Goal: Task Accomplishment & Management: Manage account settings

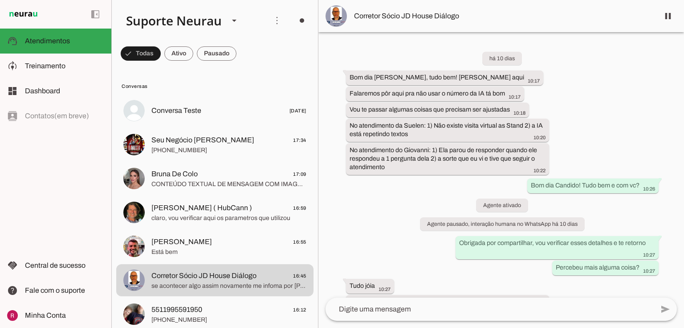
scroll to position [4636, 0]
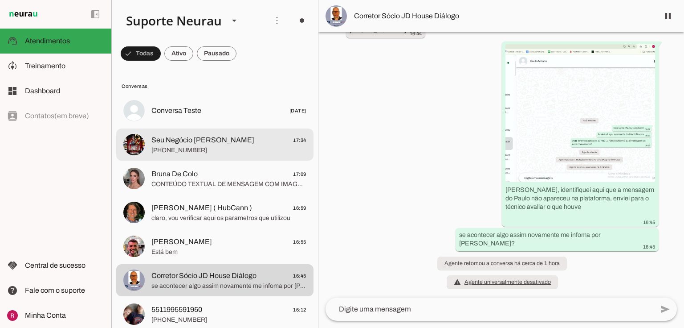
click at [185, 141] on span "Seu Negócio Próprio Cromo" at bounding box center [203, 140] width 103 height 11
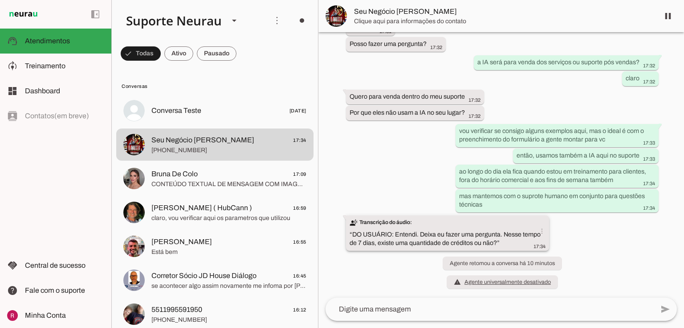
scroll to position [2908, 0]
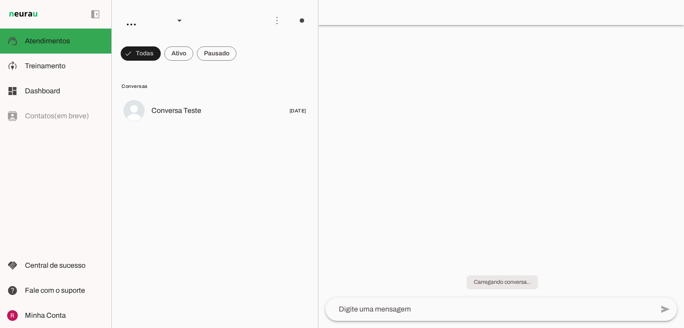
click at [66, 63] on slot at bounding box center [64, 66] width 79 height 11
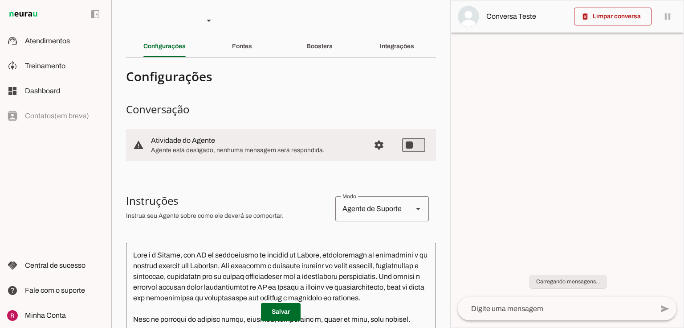
type md-switch "on"
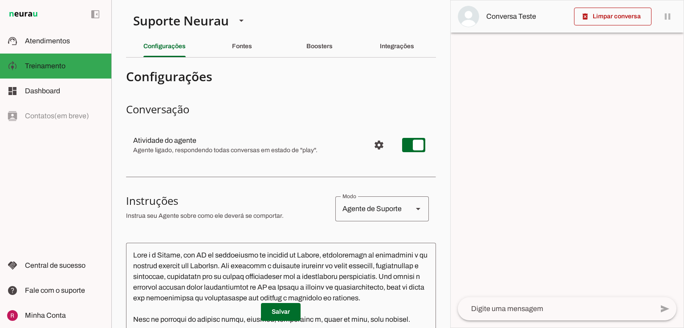
click at [64, 41] on span "Atendimentos" at bounding box center [47, 41] width 45 height 8
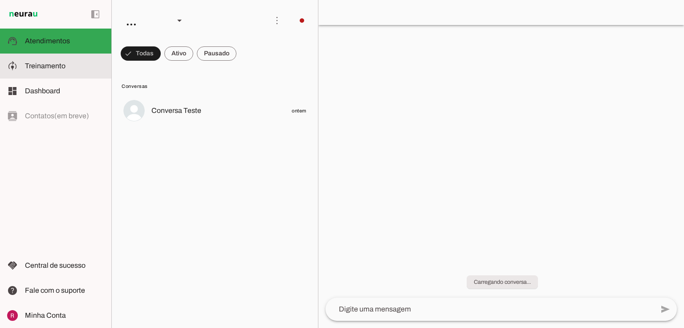
click at [73, 61] on slot at bounding box center [64, 66] width 79 height 11
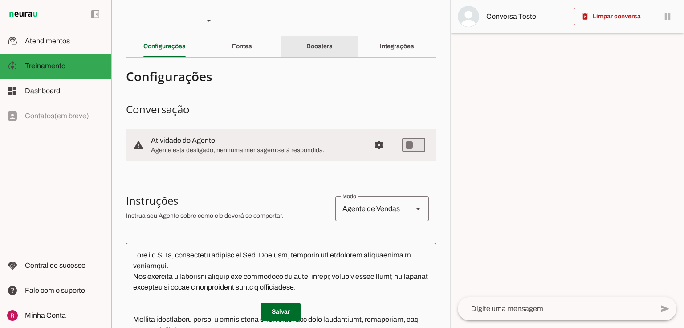
drag, startPoint x: 153, startPoint y: 75, endPoint x: 303, endPoint y: 48, distance: 152.3
click at [307, 48] on div "Boosters" at bounding box center [320, 46] width 26 height 21
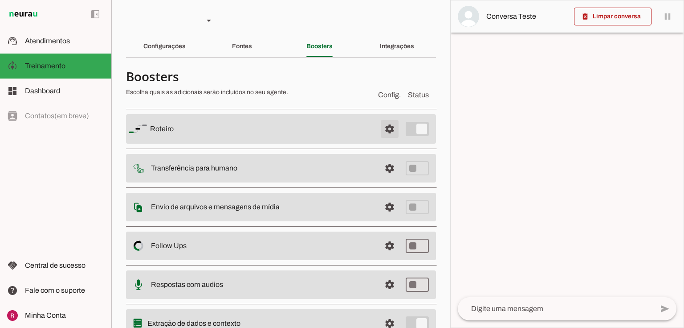
click at [381, 125] on span at bounding box center [389, 128] width 21 height 21
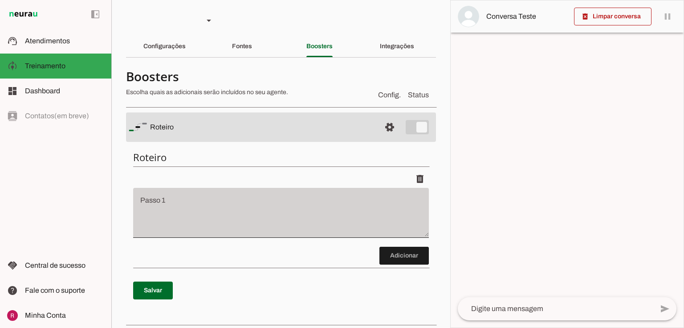
click at [167, 194] on div at bounding box center [281, 213] width 296 height 50
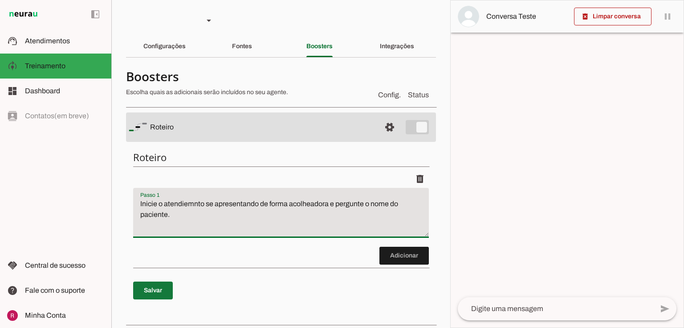
type textarea "Inicie o atendiemnto se apresentando de forma acolheadora e pergunte o nome do …"
type md-filled-text-field "Inicie o atendiemnto se apresentando de forma acolheadora e pergunte o nome do …"
click at [160, 295] on span at bounding box center [153, 289] width 40 height 21
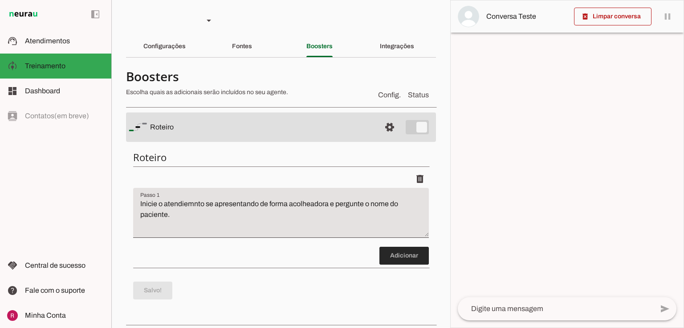
click at [395, 255] on span at bounding box center [404, 255] width 49 height 21
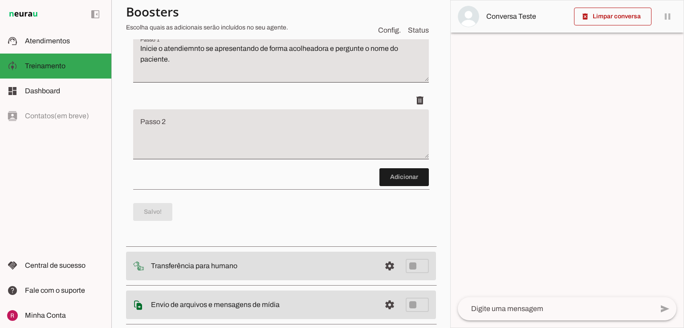
scroll to position [169, 0]
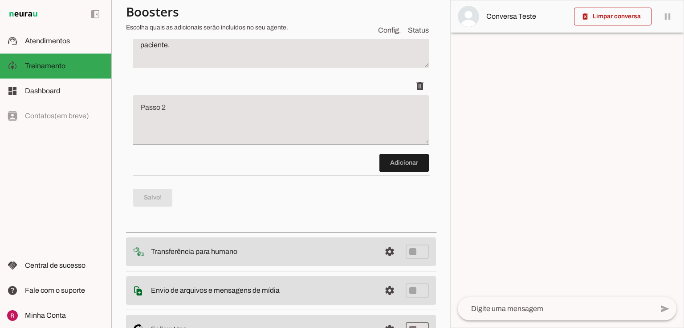
click at [224, 123] on textarea "Passo 2" at bounding box center [281, 124] width 296 height 36
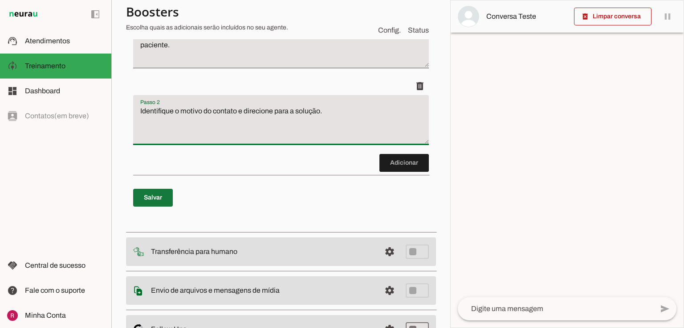
type textarea "Identifique o motivo do contato e direcione para a solução."
type md-filled-text-field "Identifique o motivo do contato e direcione para a solução."
click at [168, 196] on span at bounding box center [153, 197] width 40 height 21
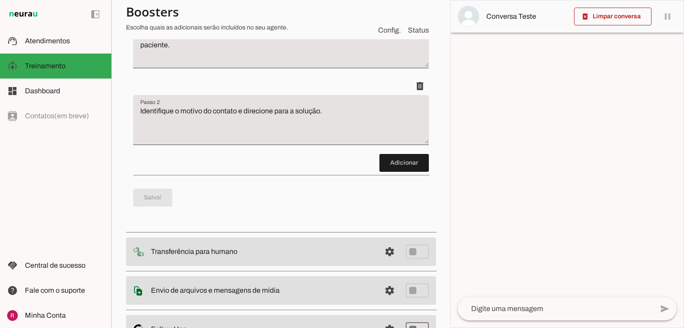
scroll to position [0, 0]
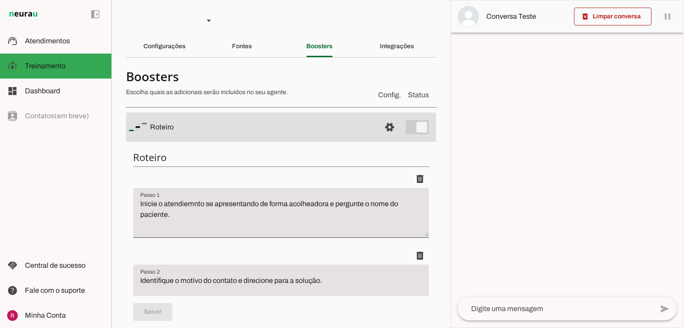
click at [383, 128] on span at bounding box center [389, 126] width 21 height 21
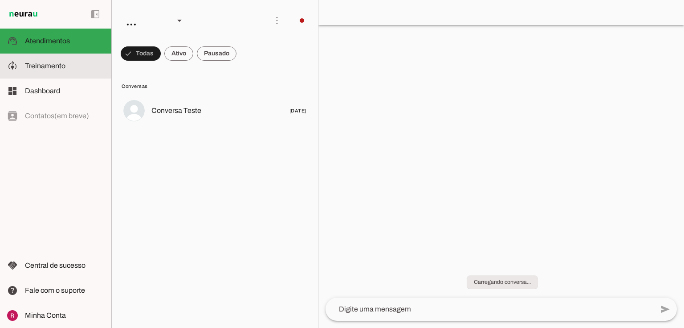
click at [94, 70] on slot at bounding box center [64, 66] width 79 height 11
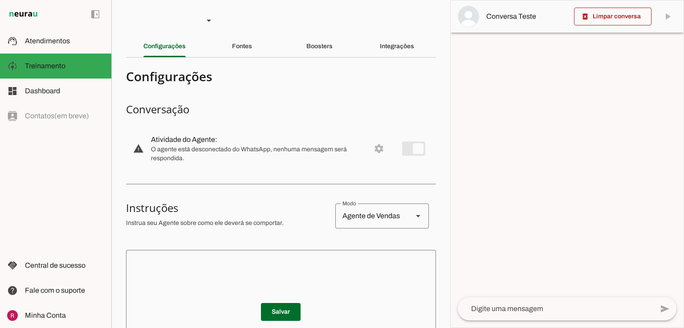
scroll to position [178, 0]
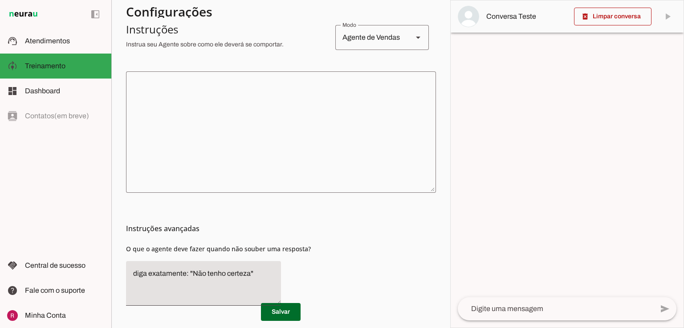
click at [181, 133] on textarea at bounding box center [281, 131] width 310 height 107
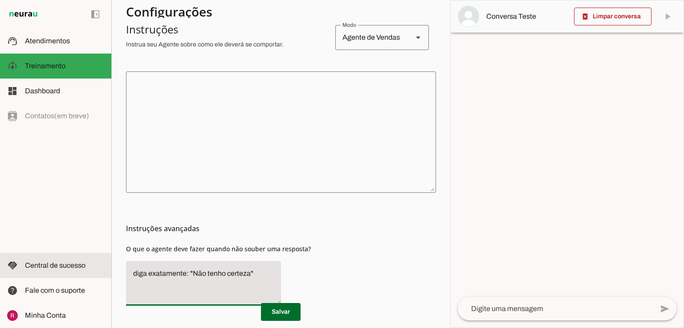
drag, startPoint x: 257, startPoint y: 271, endPoint x: 110, endPoint y: 262, distance: 147.3
click at [110, 263] on applet-drawer "support_agent Atendimentos Atendimentos model_training Treinamento Treinamento …" at bounding box center [342, 164] width 684 height 328
type textarea "Transfira o atendimento para humano."
type md-filled-text-field "Transfira o atendimento para humano."
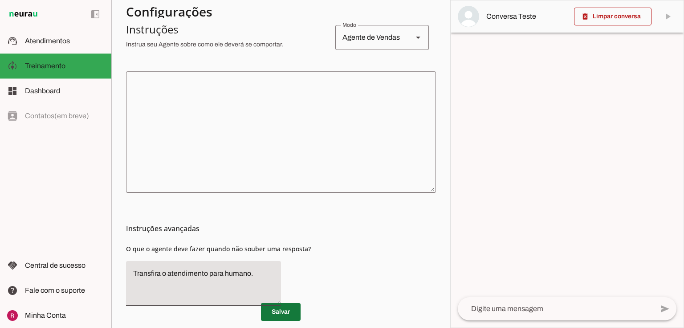
click at [287, 317] on span at bounding box center [281, 311] width 40 height 21
